Goal: Transaction & Acquisition: Purchase product/service

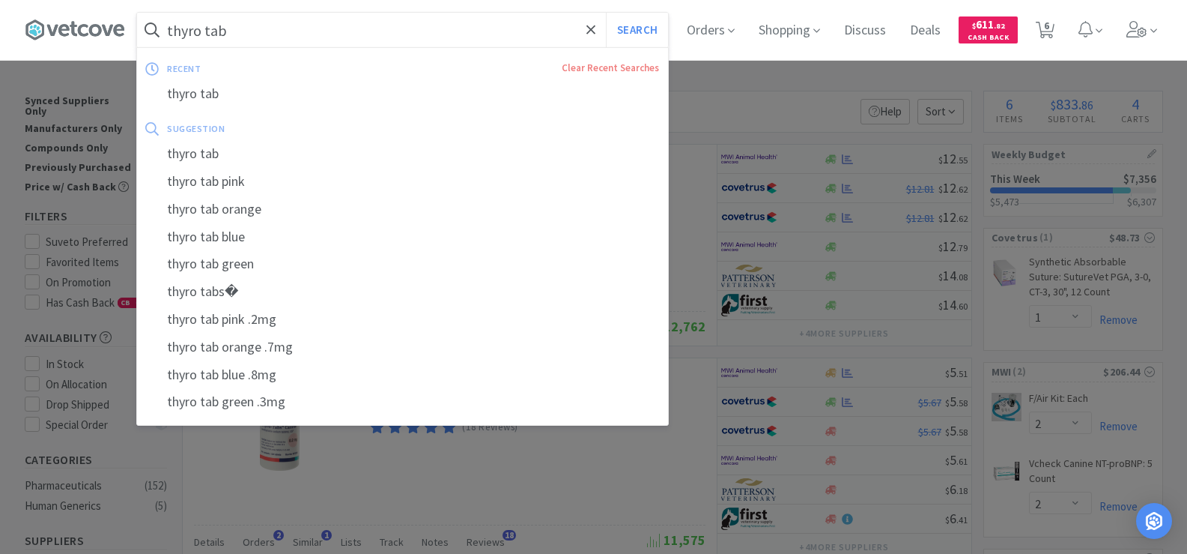
select select "1"
select select "2"
select select "1"
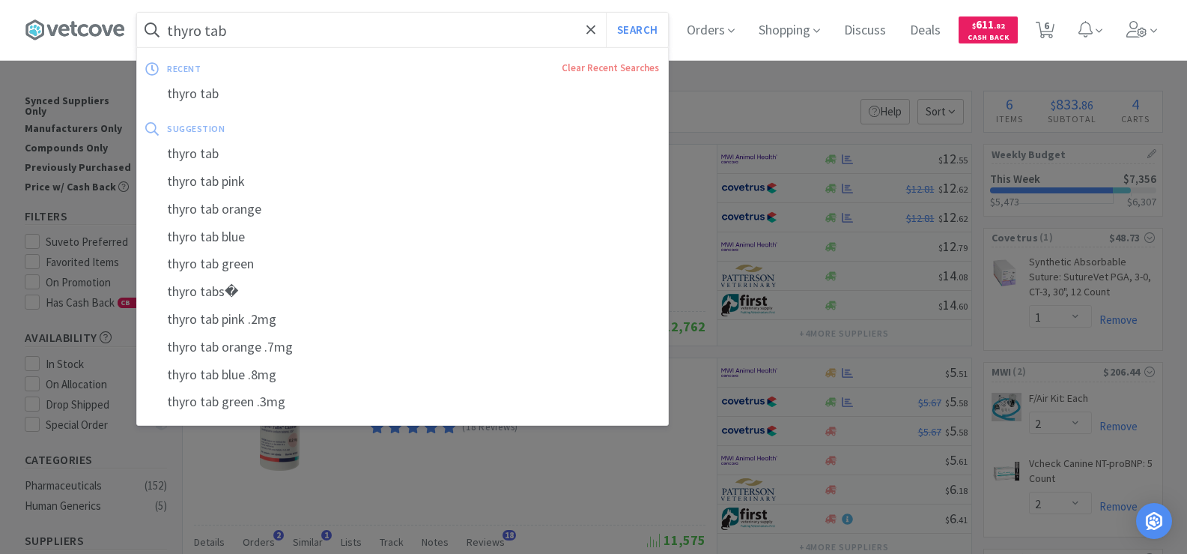
select select "1"
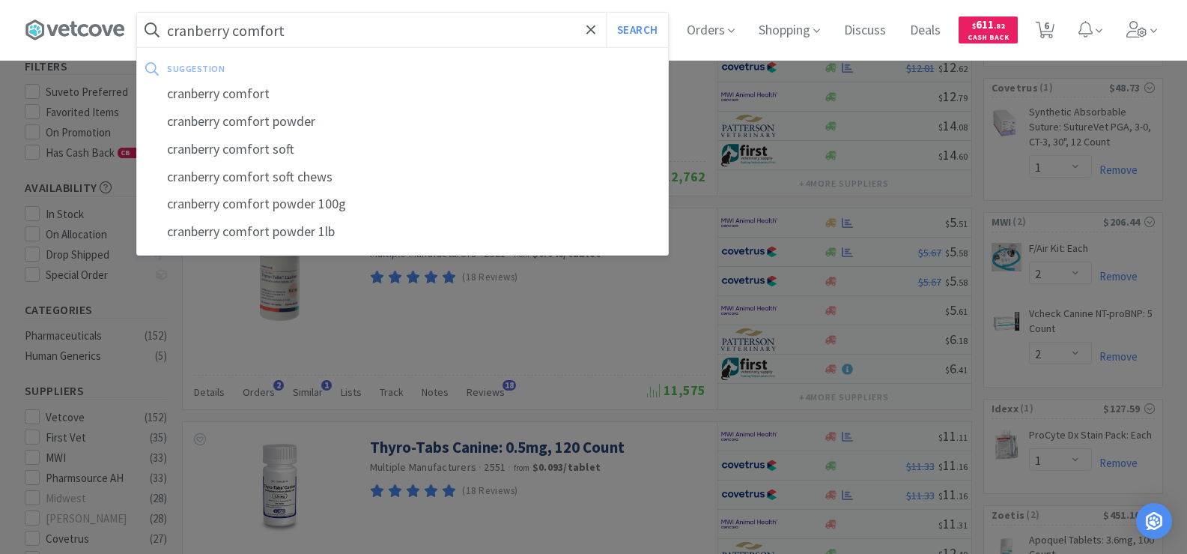
type input "cranberry comfort"
click at [606, 13] on button "Search" at bounding box center [637, 30] width 62 height 34
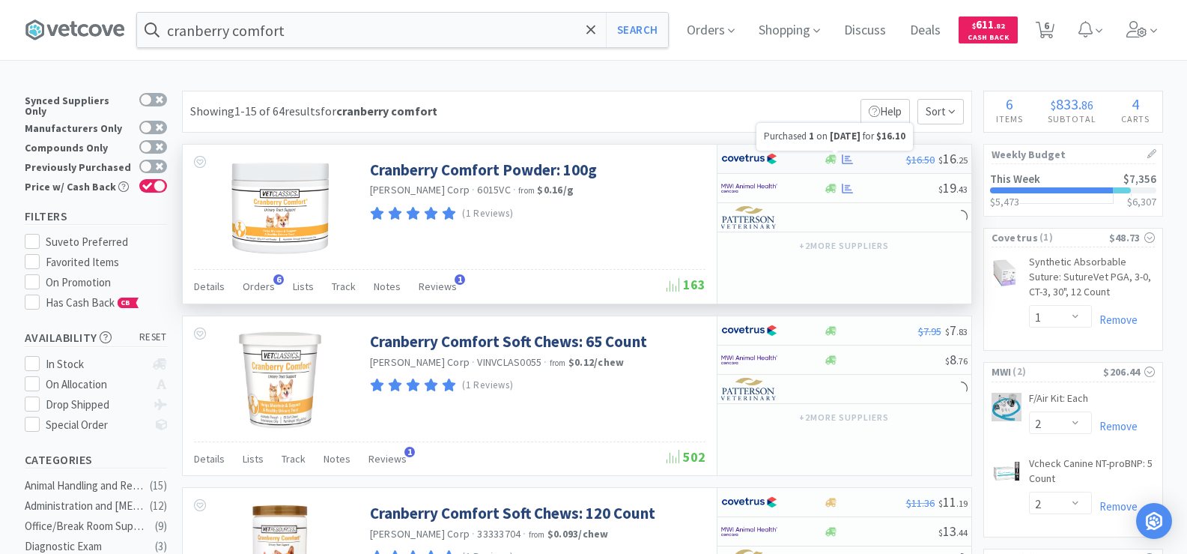
click at [847, 157] on icon at bounding box center [847, 159] width 11 height 11
select select "1"
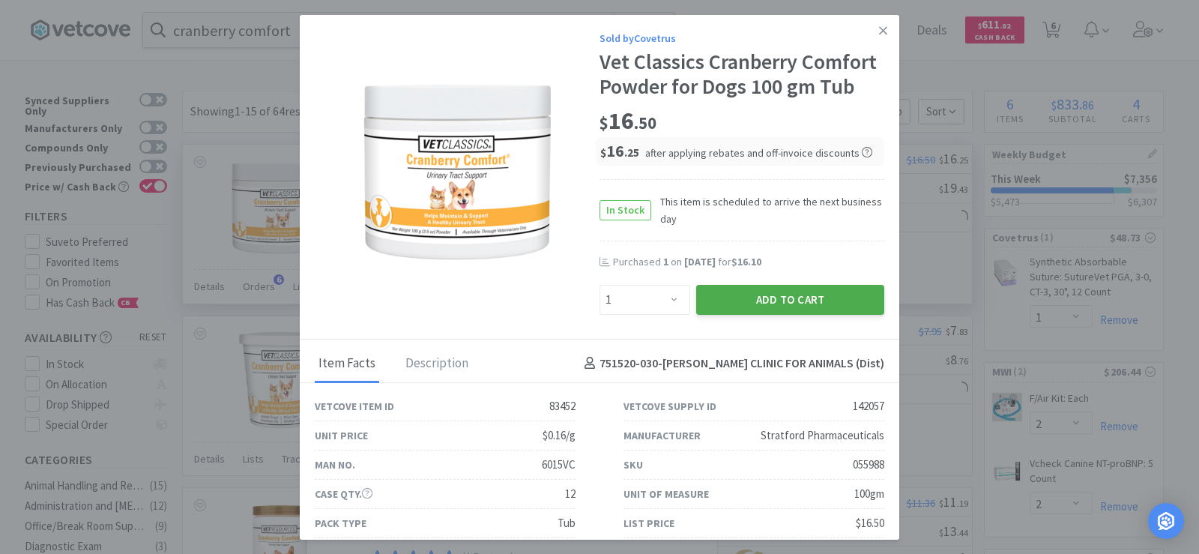
click at [781, 314] on button "Add to Cart" at bounding box center [790, 300] width 188 height 30
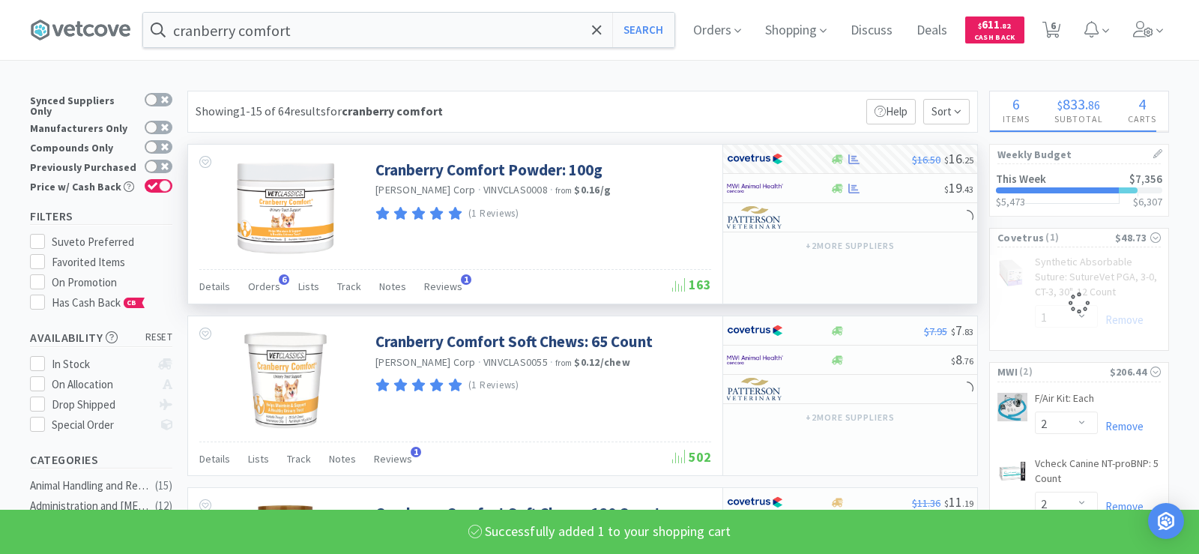
select select "1"
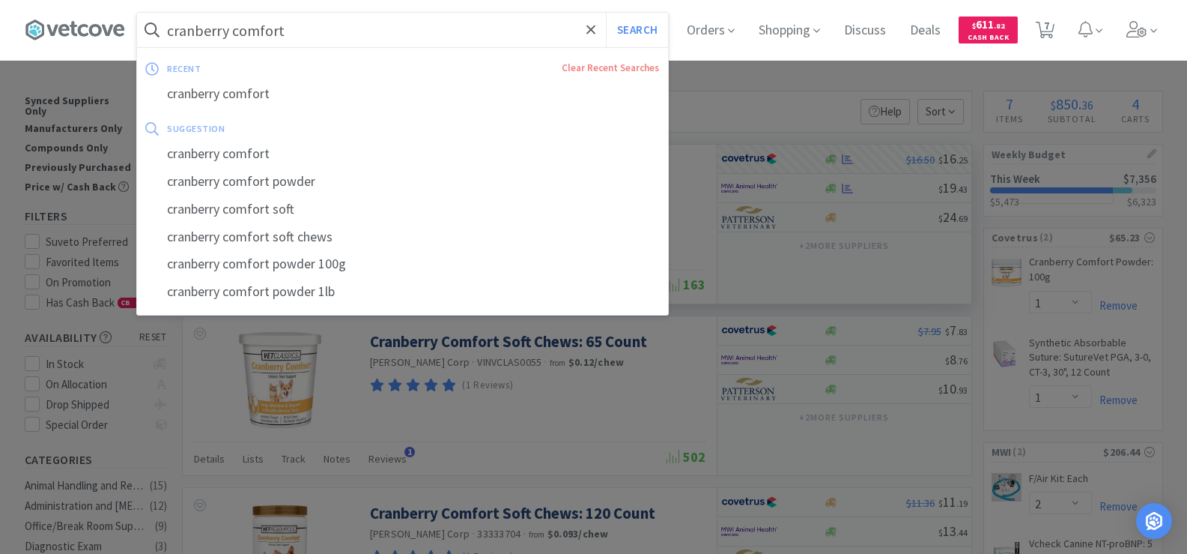
click at [318, 40] on input "cranberry comfort" at bounding box center [402, 30] width 531 height 34
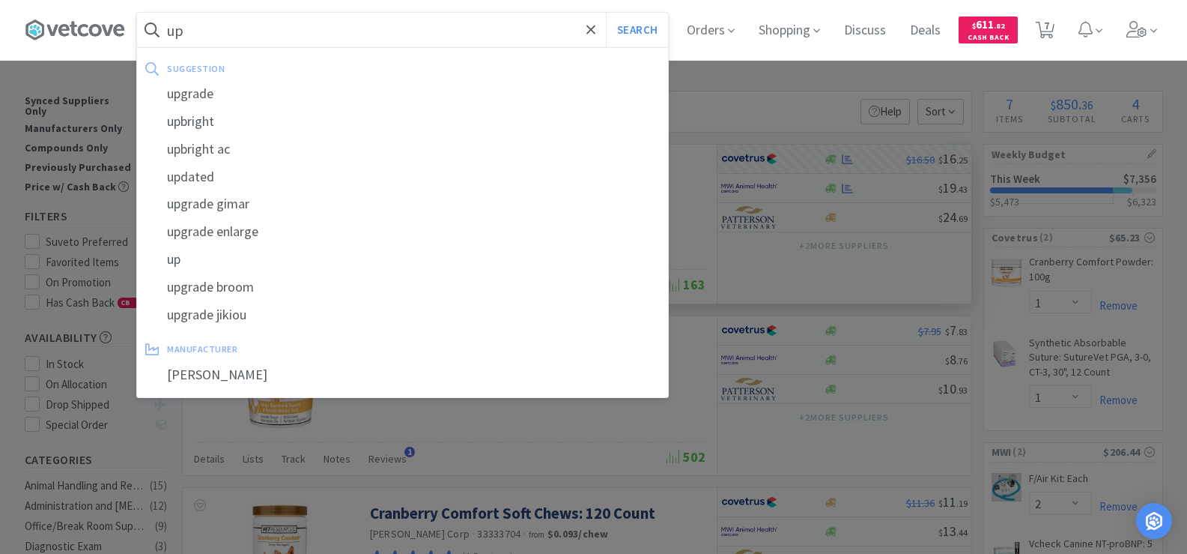
type input "u"
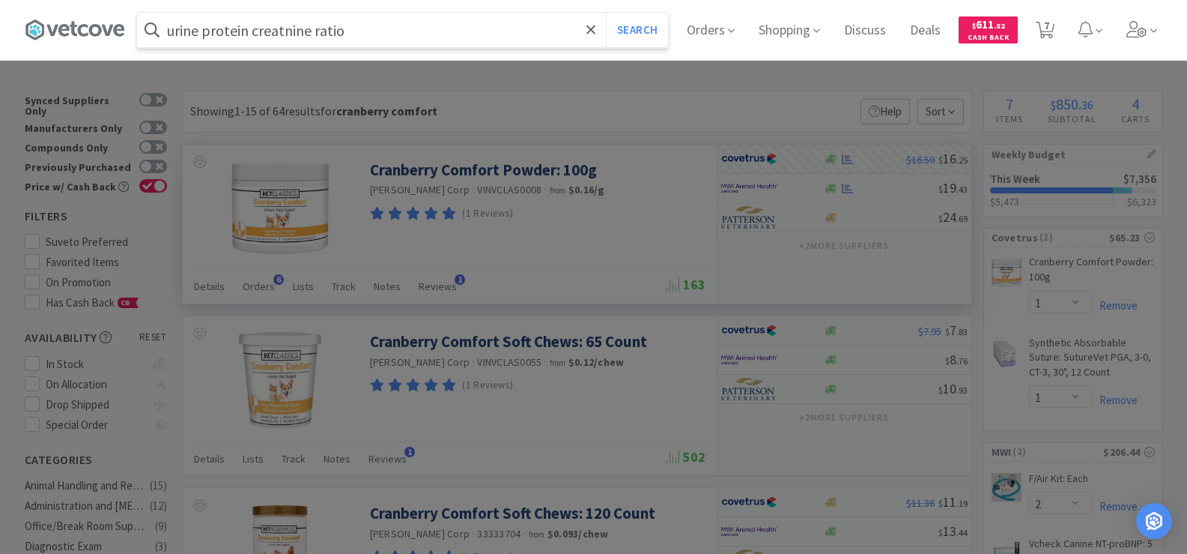
click at [606, 13] on button "Search" at bounding box center [637, 30] width 62 height 34
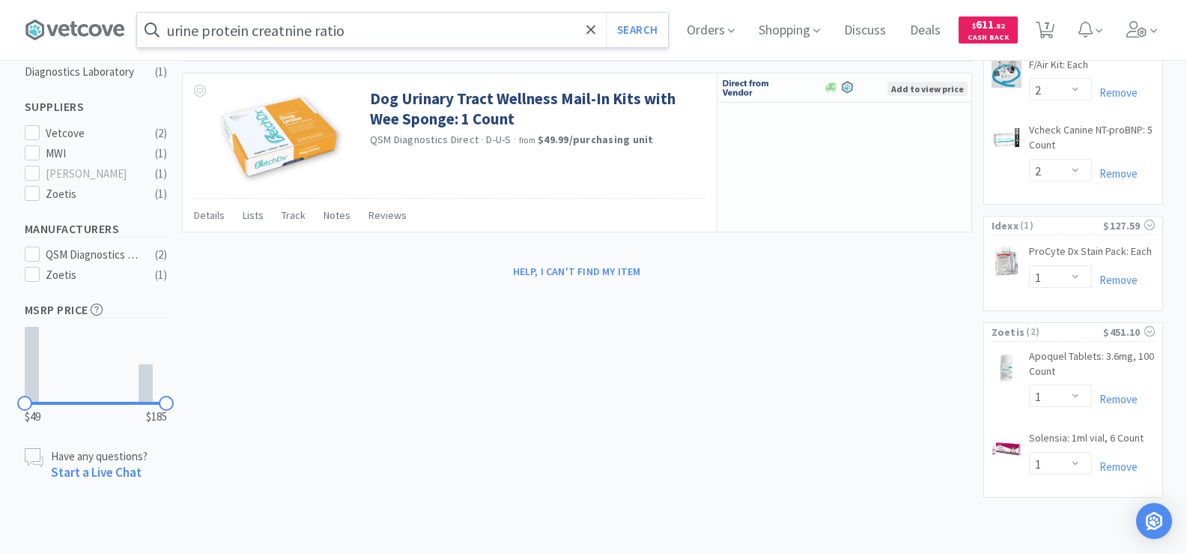
scroll to position [114, 0]
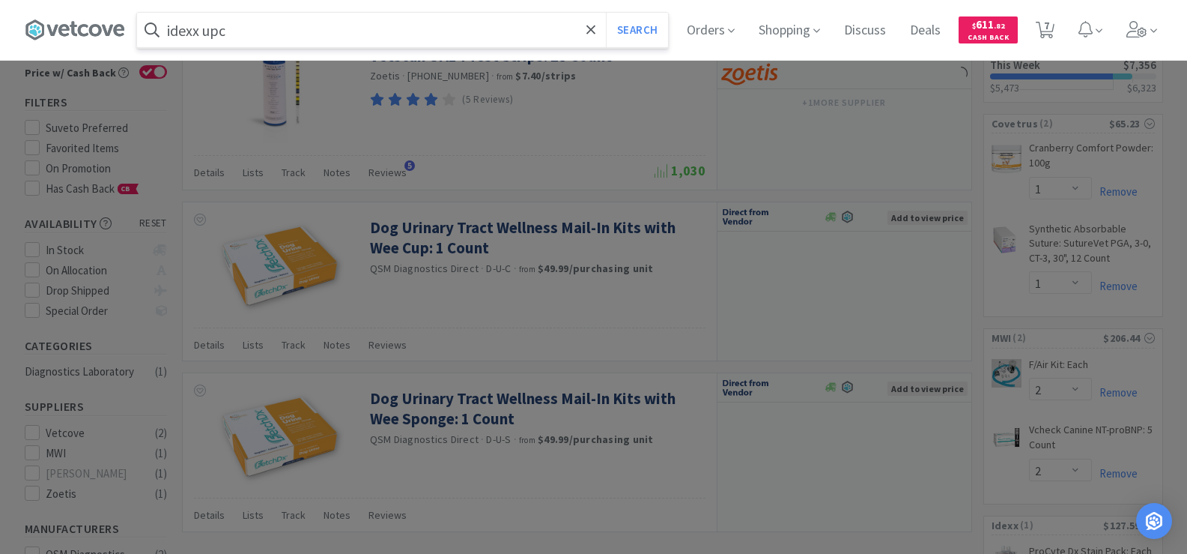
type input "idexx upc"
click at [606, 13] on button "Search" at bounding box center [637, 30] width 62 height 34
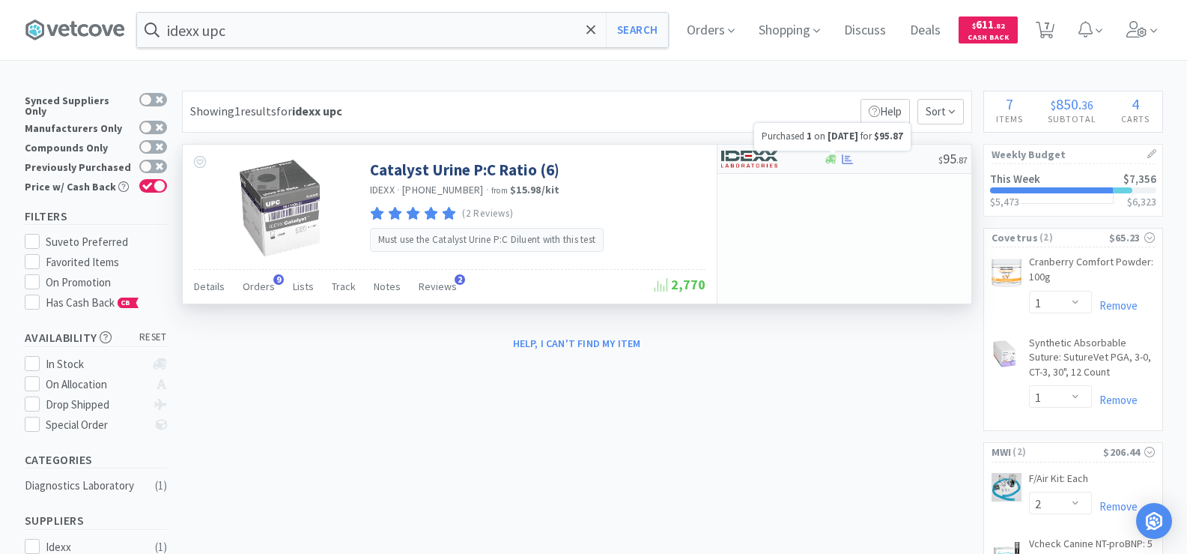
click at [841, 161] on div at bounding box center [848, 159] width 15 height 11
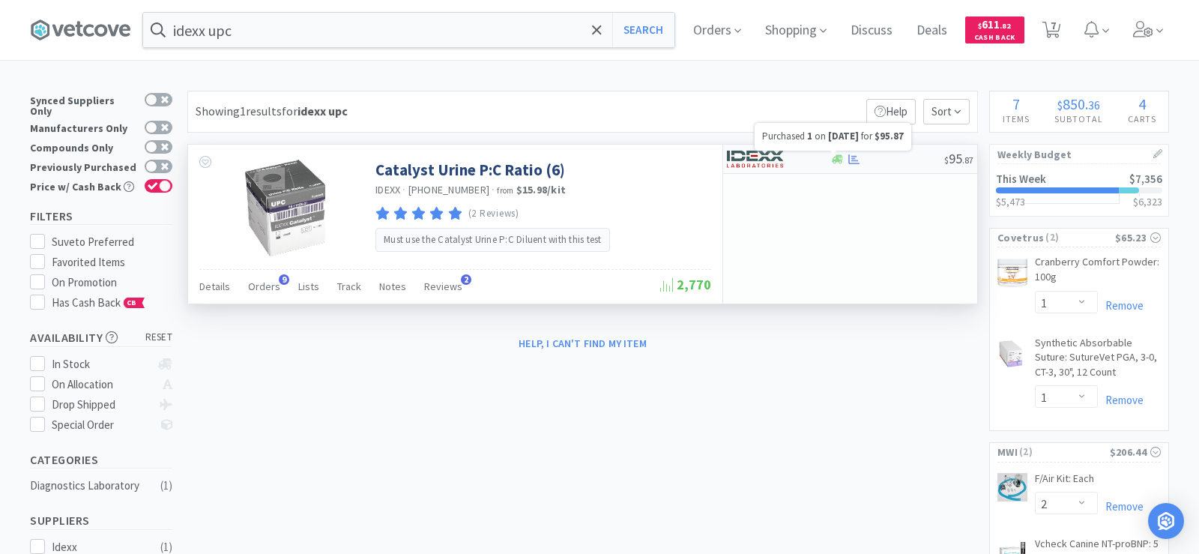
select select "1"
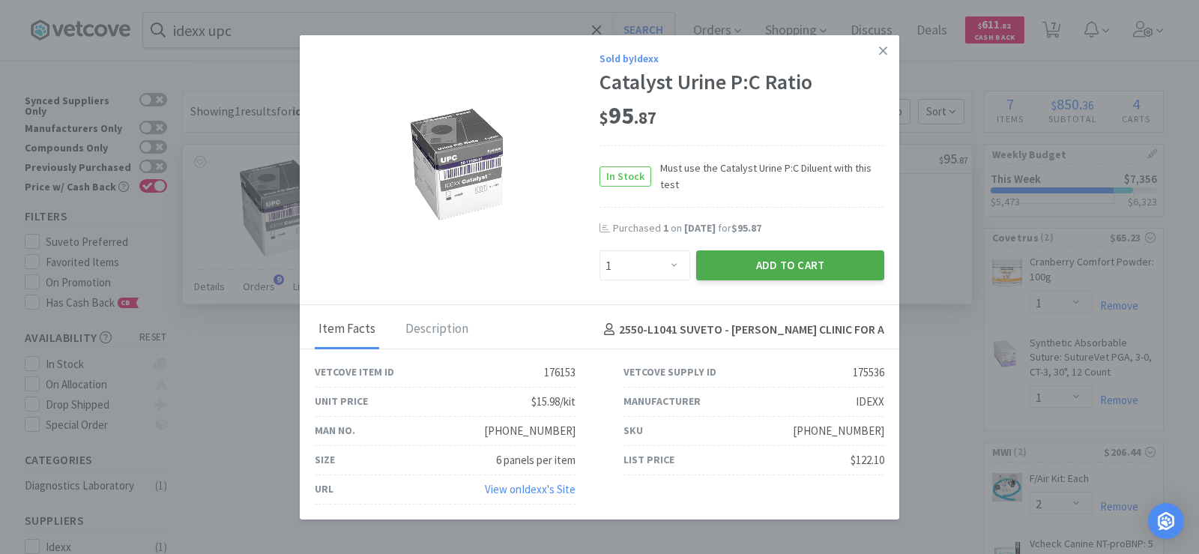
click at [802, 261] on button "Add to Cart" at bounding box center [790, 265] width 188 height 30
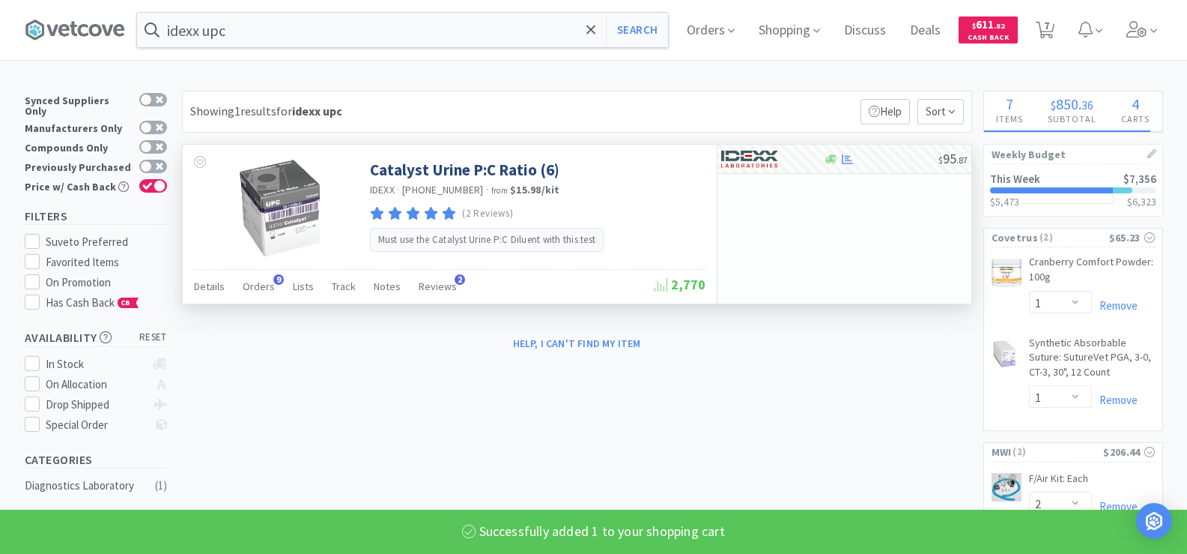
select select "1"
